Goal: Transaction & Acquisition: Purchase product/service

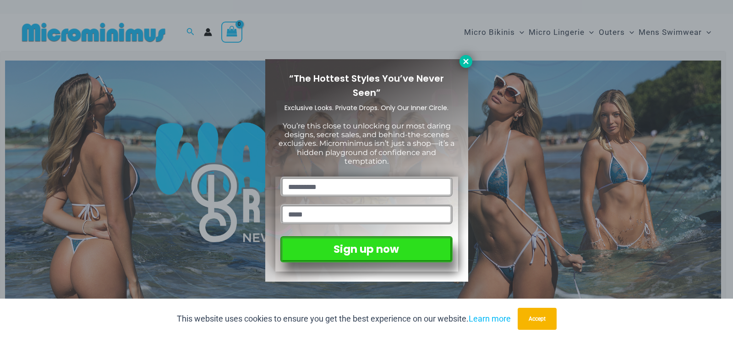
click at [466, 63] on icon at bounding box center [466, 61] width 8 height 8
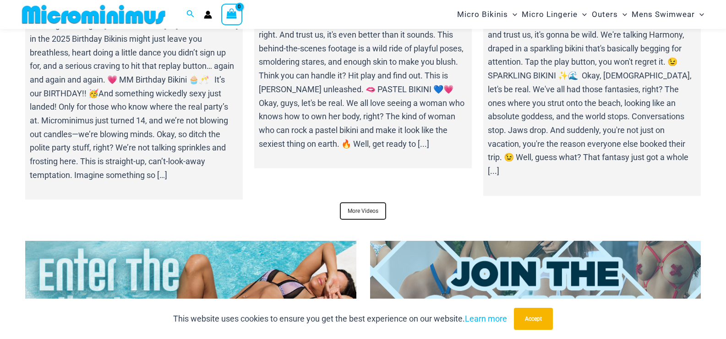
scroll to position [3565, 0]
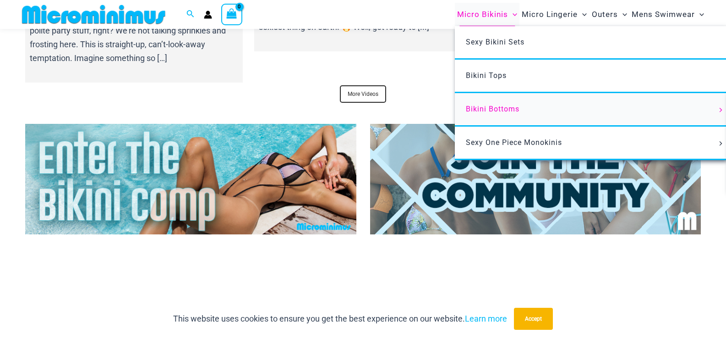
click at [501, 110] on span "Bikini Bottoms" at bounding box center [493, 108] width 54 height 9
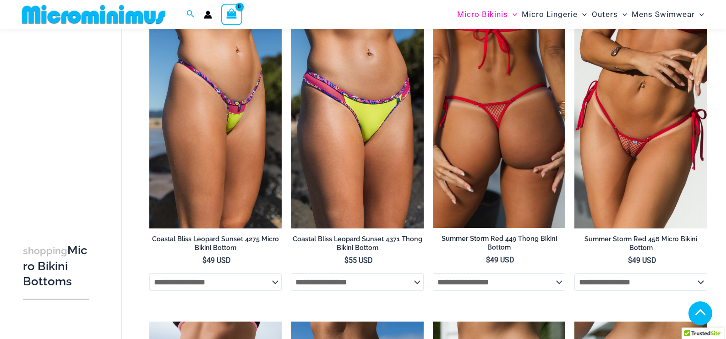
scroll to position [788, 0]
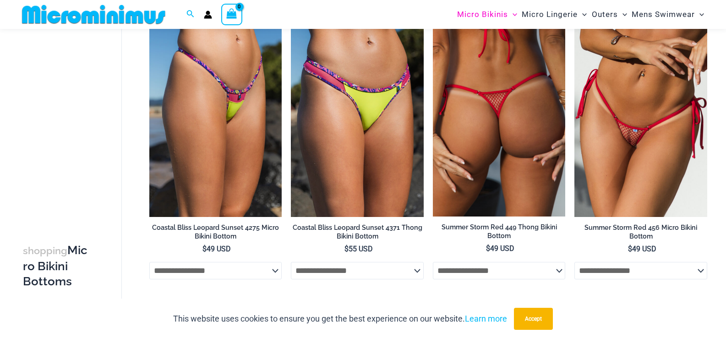
click at [504, 158] on img at bounding box center [499, 116] width 133 height 199
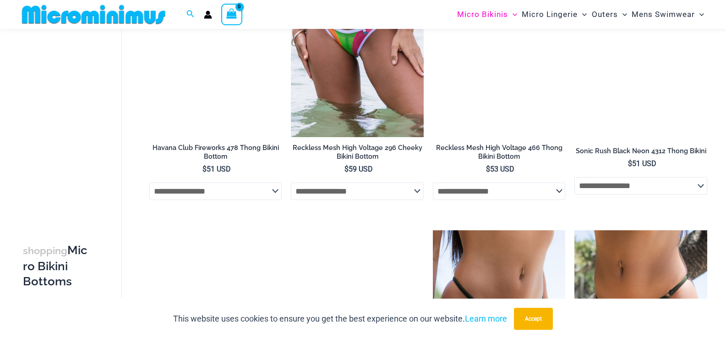
scroll to position [2219, 0]
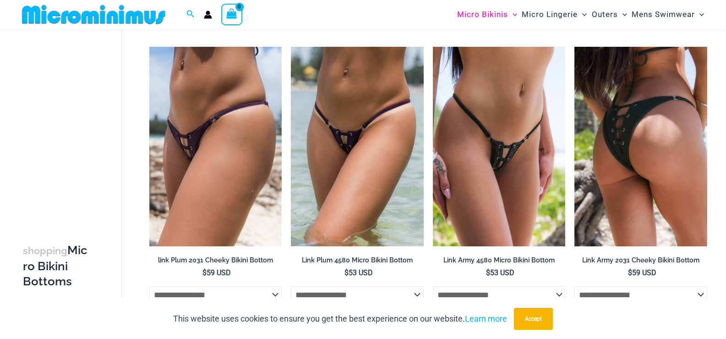
click at [630, 170] on img at bounding box center [641, 146] width 133 height 199
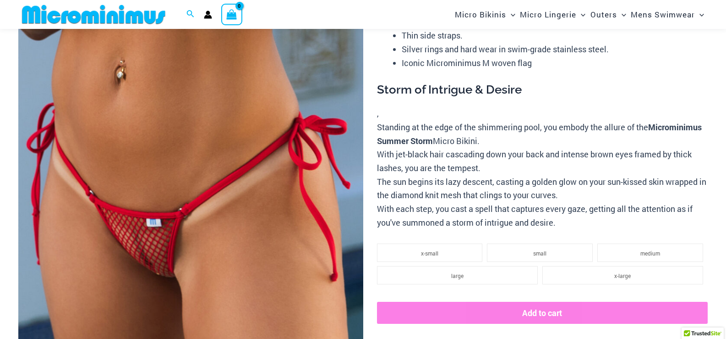
scroll to position [129, 0]
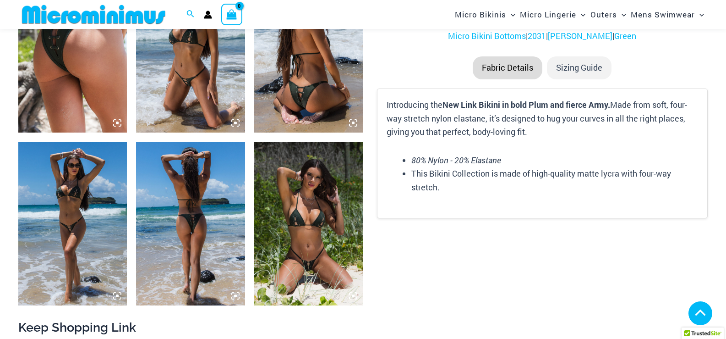
scroll to position [635, 0]
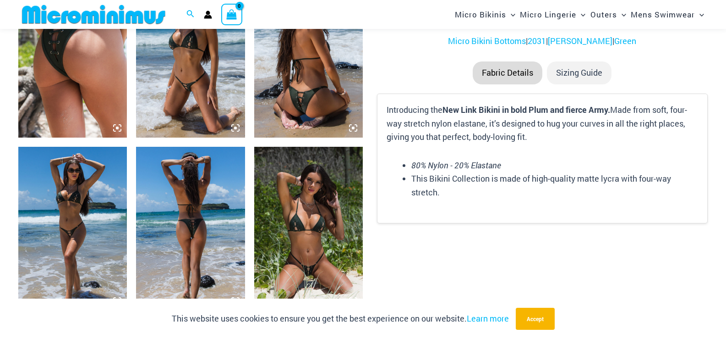
click at [261, 231] on img at bounding box center [308, 228] width 109 height 163
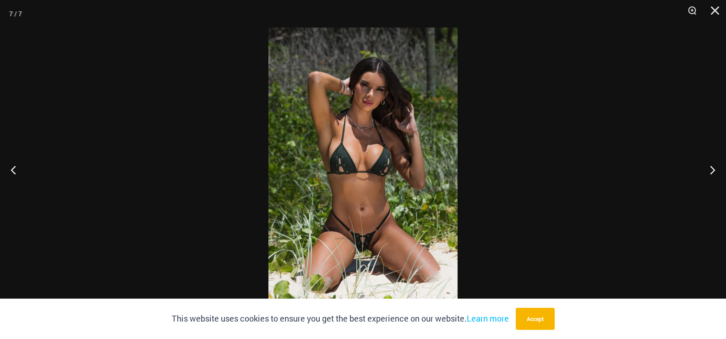
click at [376, 247] on img at bounding box center [362, 169] width 189 height 284
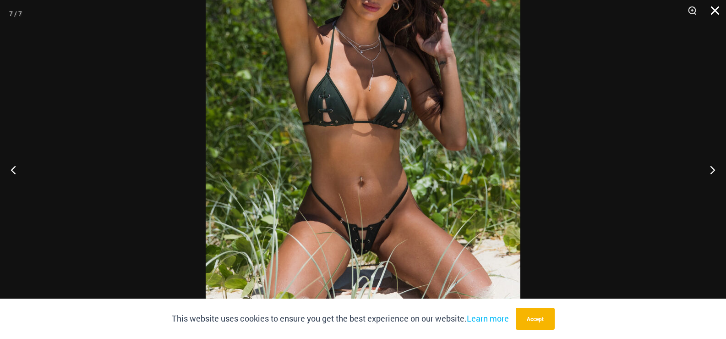
click at [716, 11] on button "Close" at bounding box center [712, 13] width 23 height 27
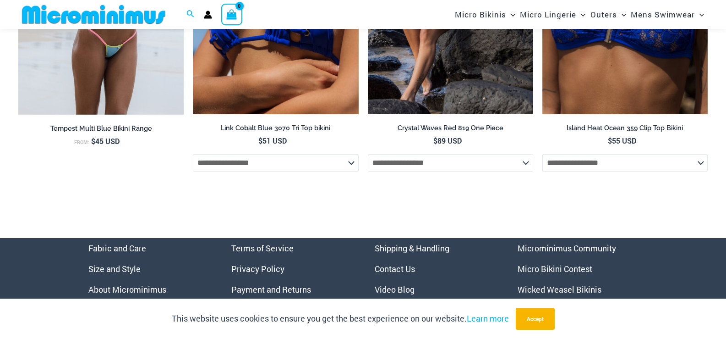
scroll to position [3560, 0]
